Goal: Find specific page/section: Find specific page/section

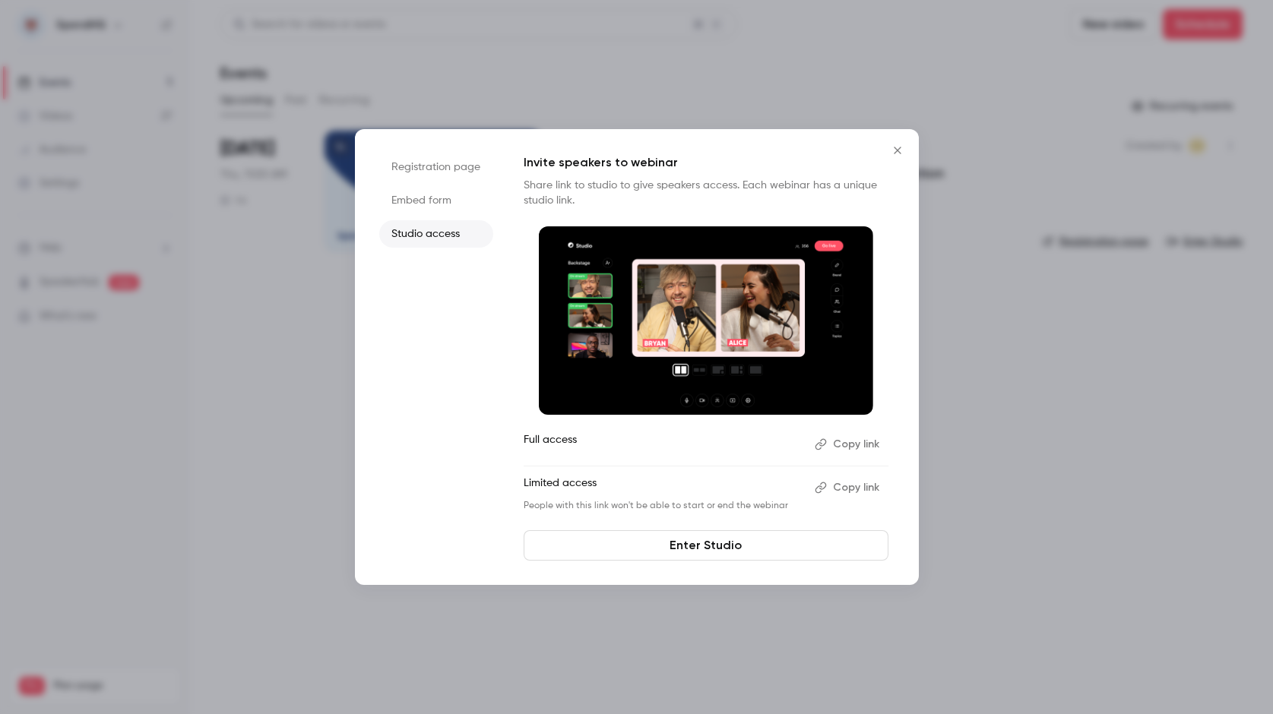
click at [893, 150] on icon "Close" at bounding box center [897, 150] width 18 height 12
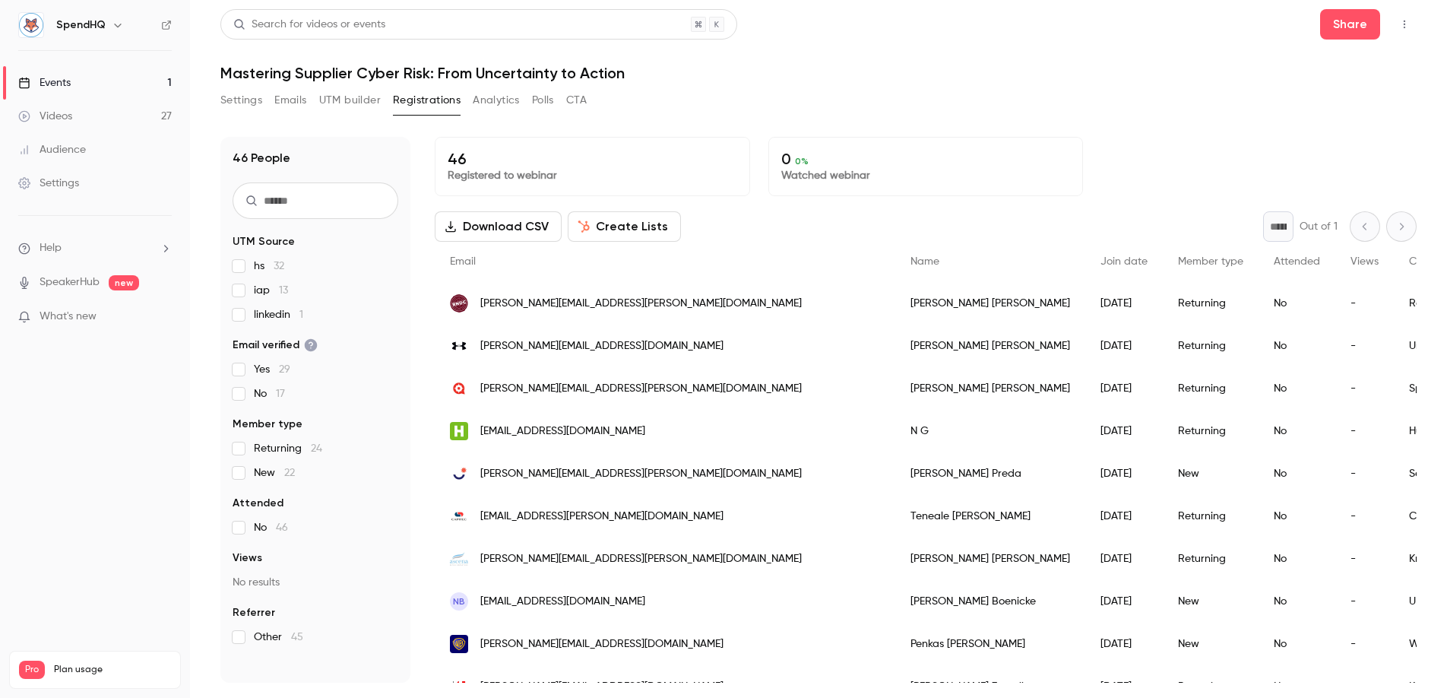
scroll to position [469, 0]
